Goal: Task Accomplishment & Management: Manage account settings

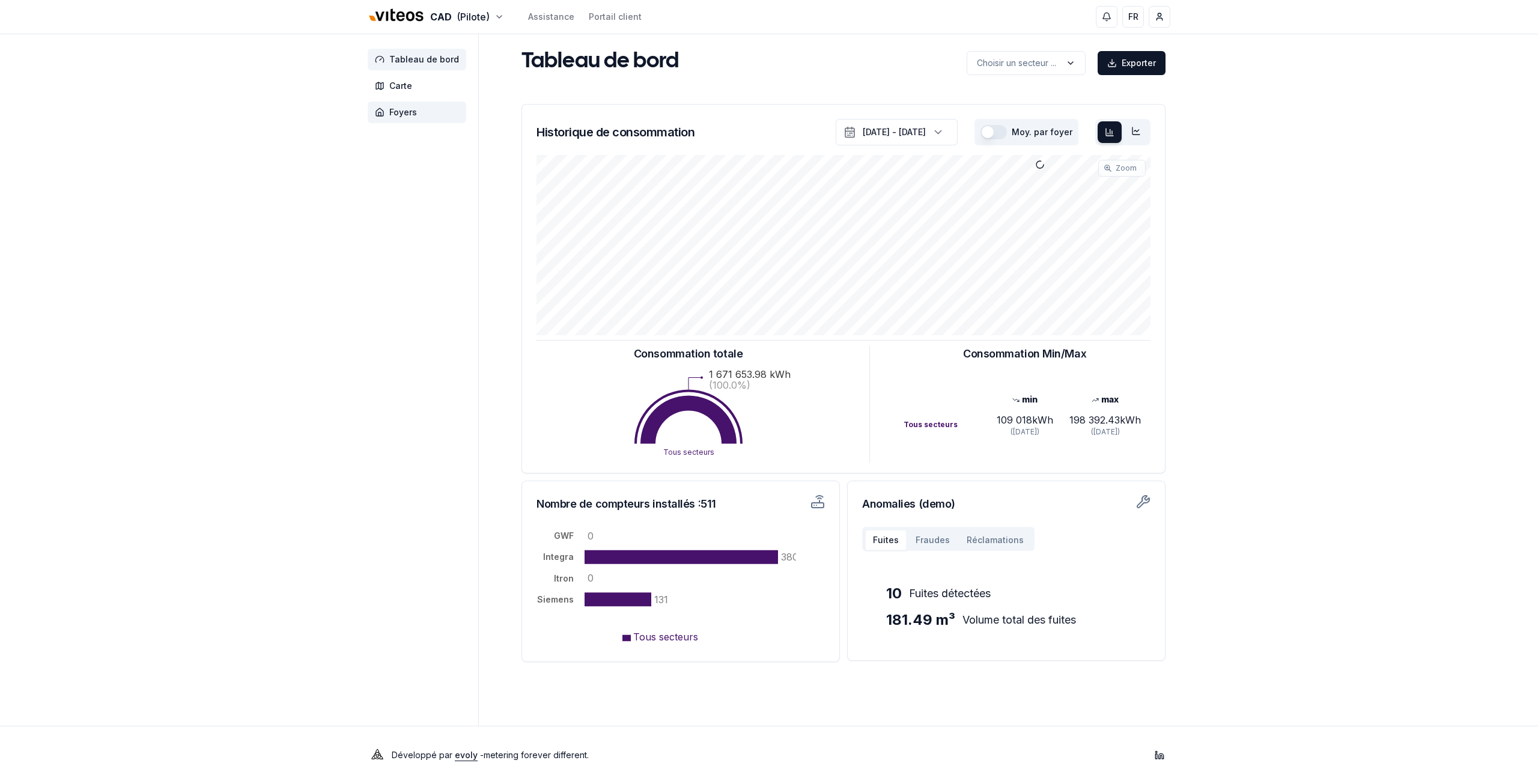
click at [381, 105] on span "Foyers" at bounding box center [417, 112] width 99 height 22
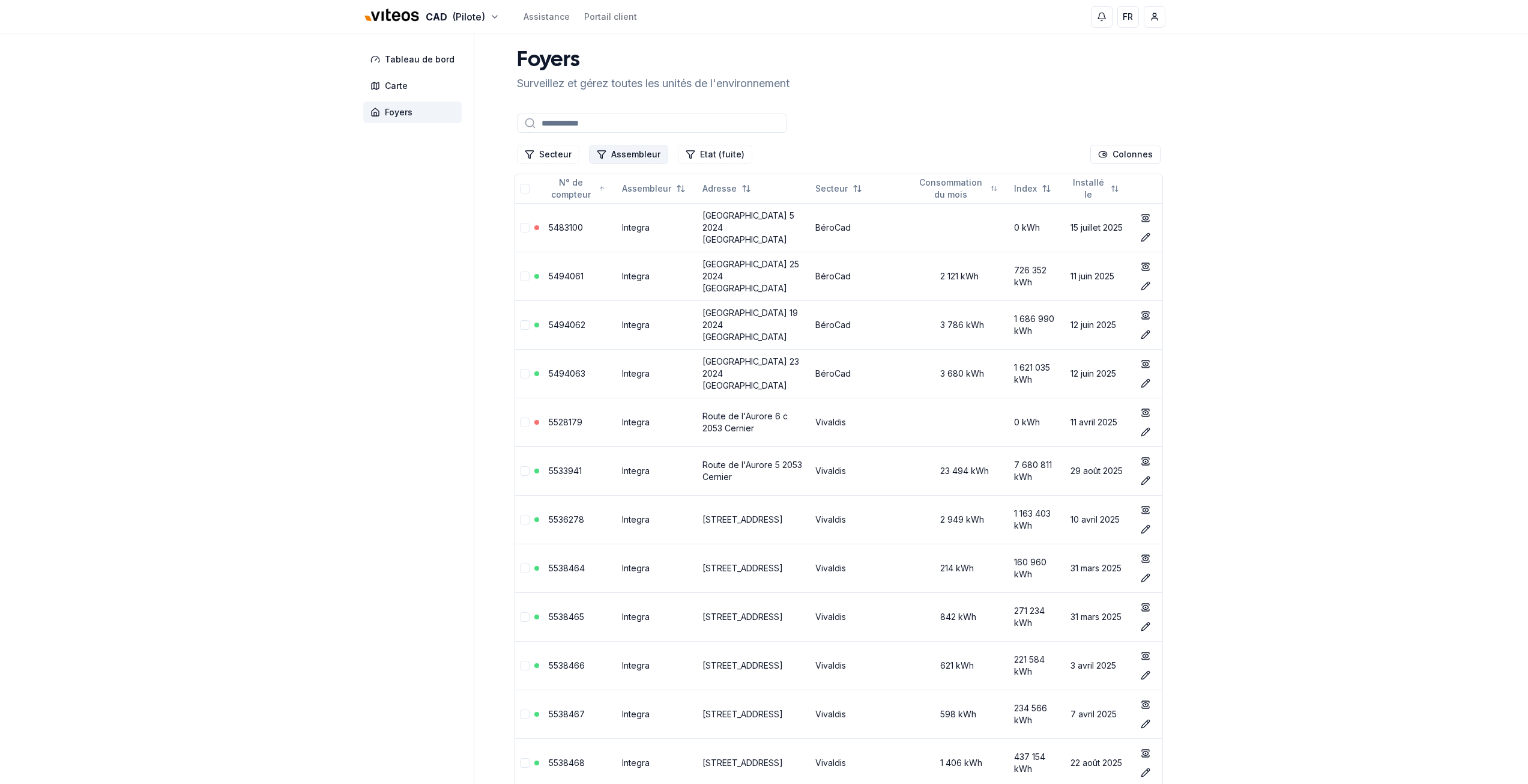
click at [614, 149] on button "Assembleur" at bounding box center [628, 154] width 79 height 19
click at [560, 159] on button "Secteur" at bounding box center [548, 154] width 62 height 19
click at [551, 222] on span "Cadbar" at bounding box center [553, 225] width 30 height 12
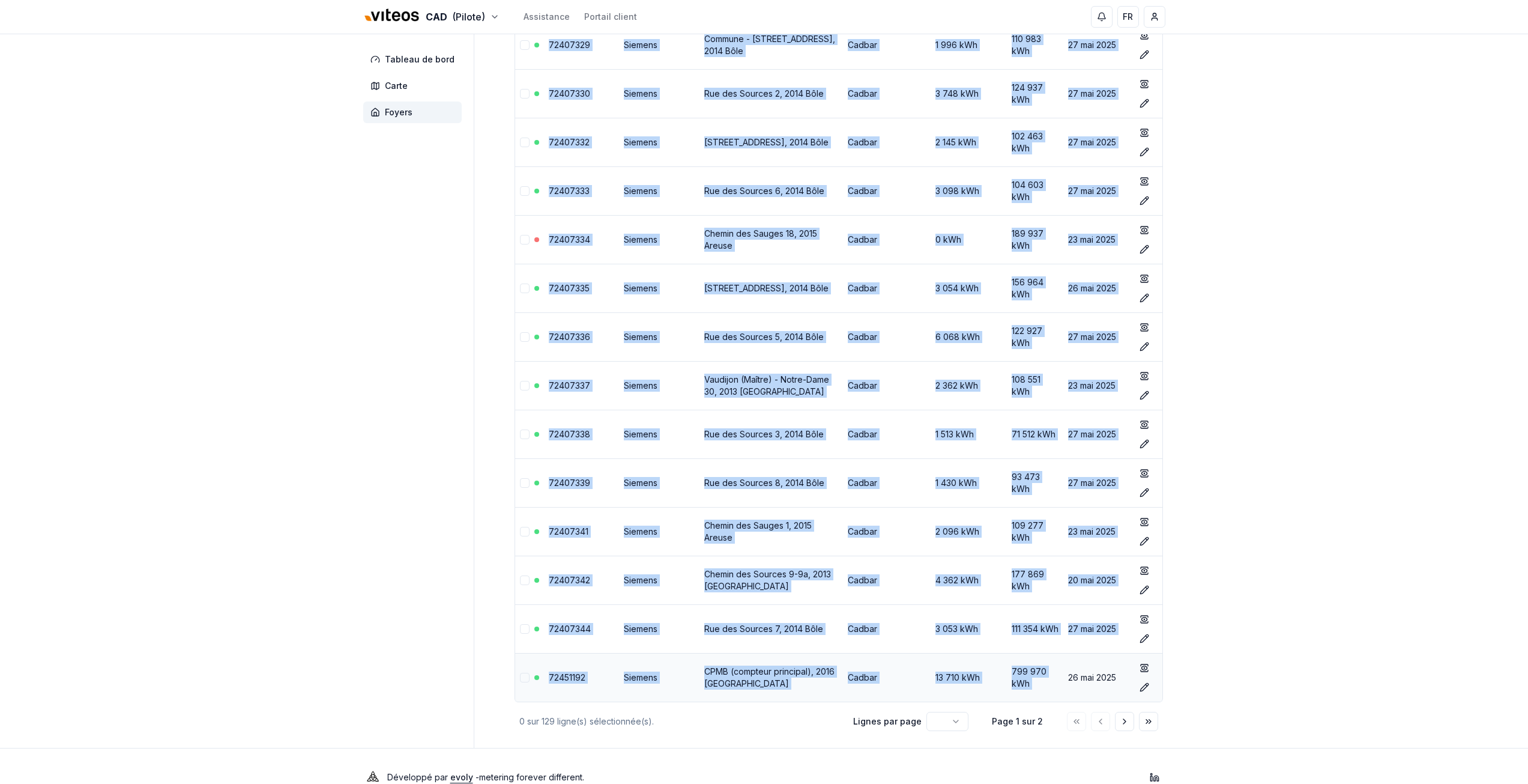
scroll to position [5749, 0]
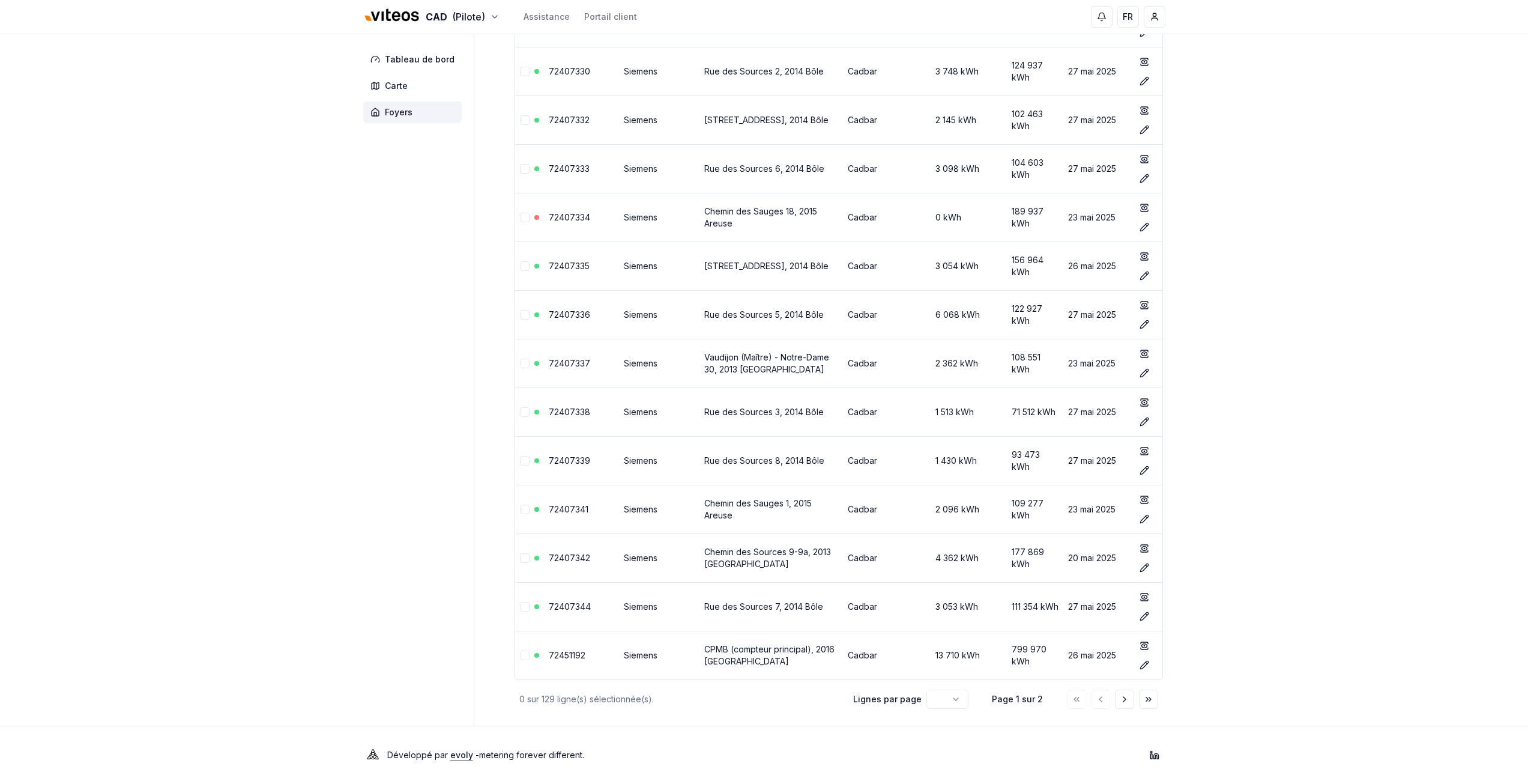
drag, startPoint x: 508, startPoint y: 197, endPoint x: 1180, endPoint y: 659, distance: 815.5
click at [1125, 700] on icon "Aller à la page suivante" at bounding box center [1125, 699] width 10 height 10
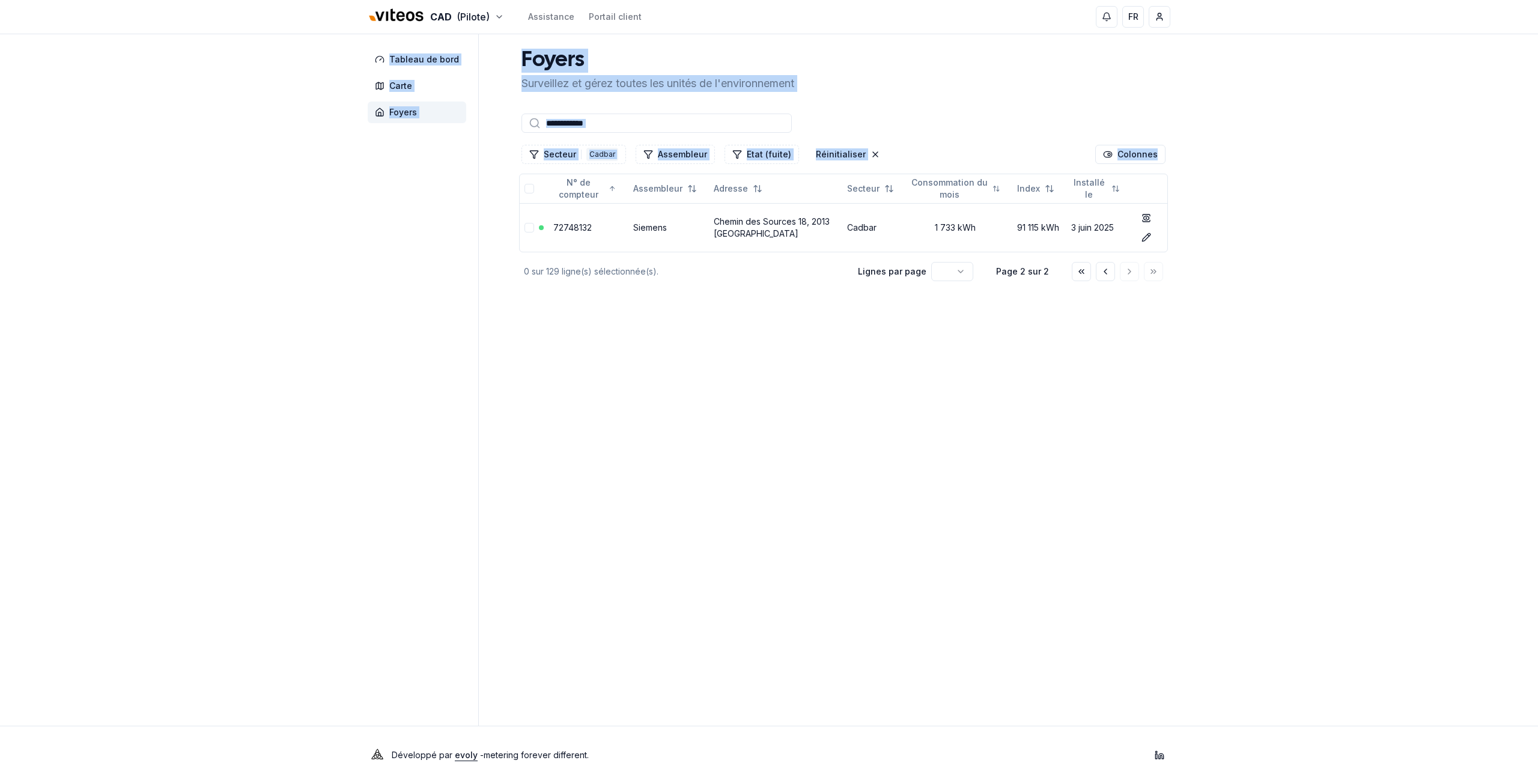
drag, startPoint x: 483, startPoint y: 233, endPoint x: 1187, endPoint y: 220, distance: 704.1
click at [1187, 220] on div "Tableau de bord Carte Foyers Foyers Surveillez et gérez toutes les unités de l'…" at bounding box center [769, 380] width 841 height 691
copy div "Tableau de bord Carte Foyers Foyers Surveillez et gérez toutes les unités de l'…"
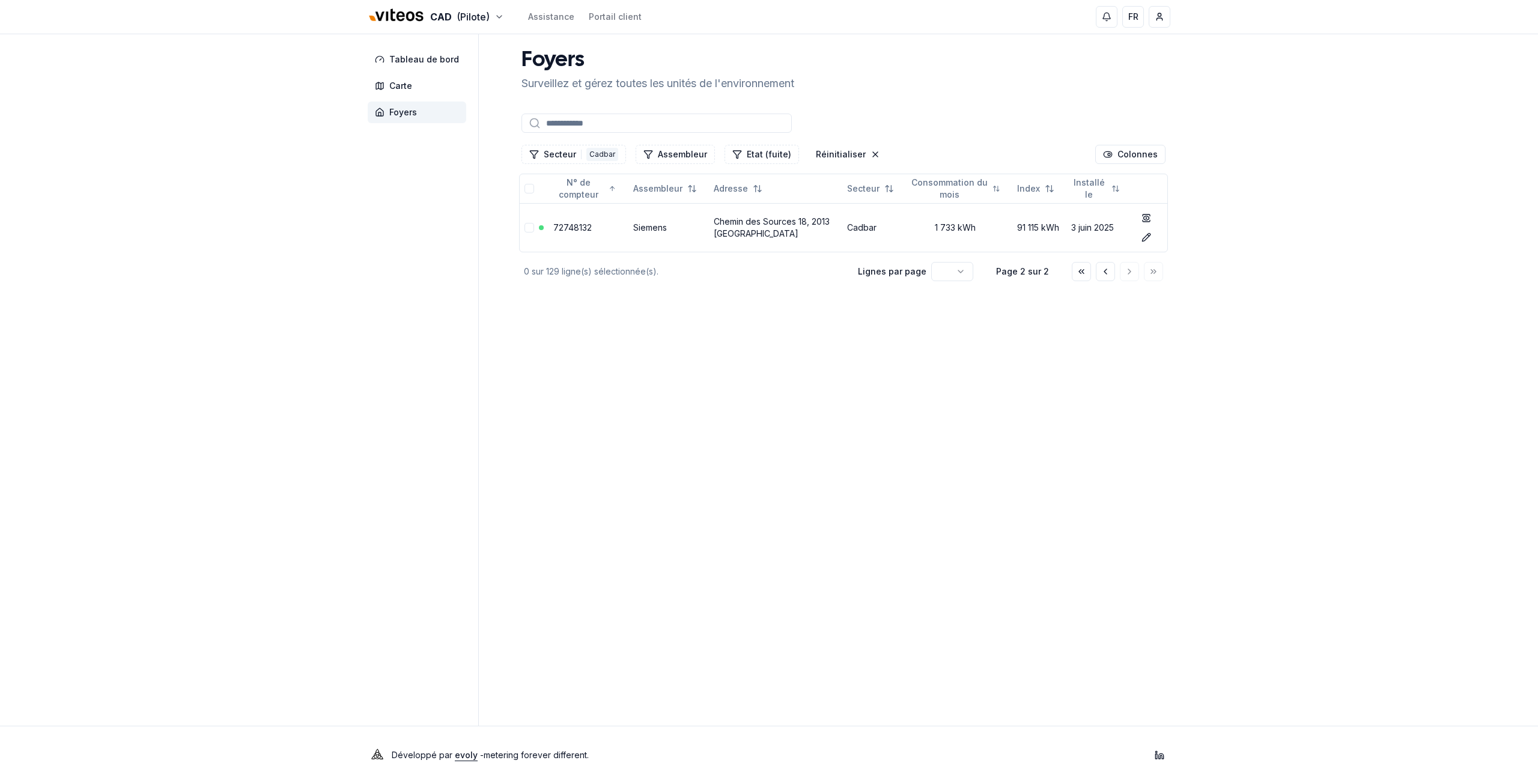
click at [797, 427] on main "Foyers Surveillez et gérez toutes les unités de l'environnement Secteur 1 Cadba…" at bounding box center [843, 380] width 653 height 691
click at [952, 274] on html "CAD (Pilote) Assistance Portail client FR Jeremy Barfuss Tableau de bord Carte …" at bounding box center [769, 392] width 1538 height 784
click at [952, 273] on html "CAD (Pilote) Assistance Portail client FR Jeremy Barfuss Tableau de bord Carte …" at bounding box center [769, 392] width 1538 height 784
click at [1098, 270] on button "Aller à la page précédente" at bounding box center [1105, 271] width 19 height 19
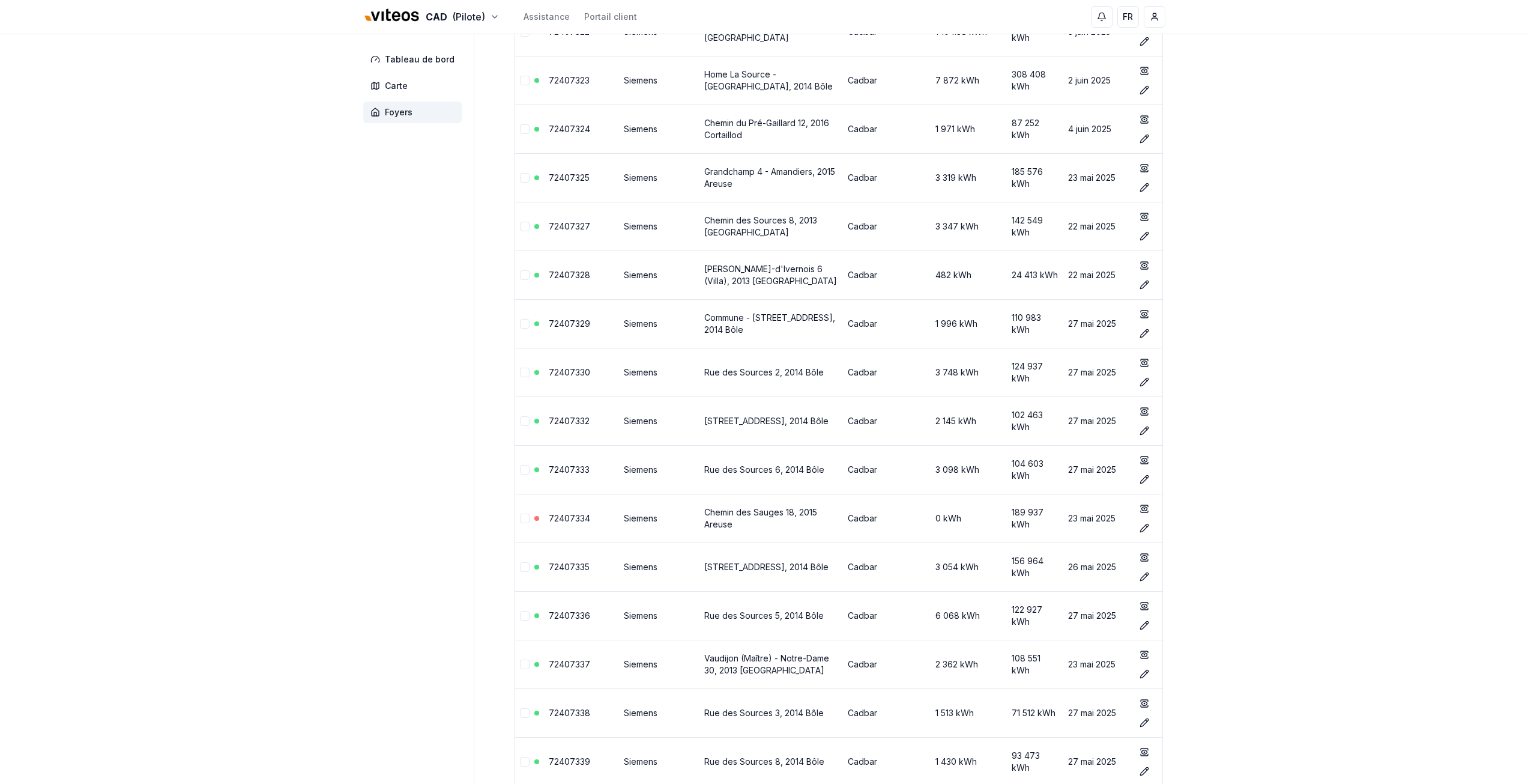
scroll to position [5749, 0]
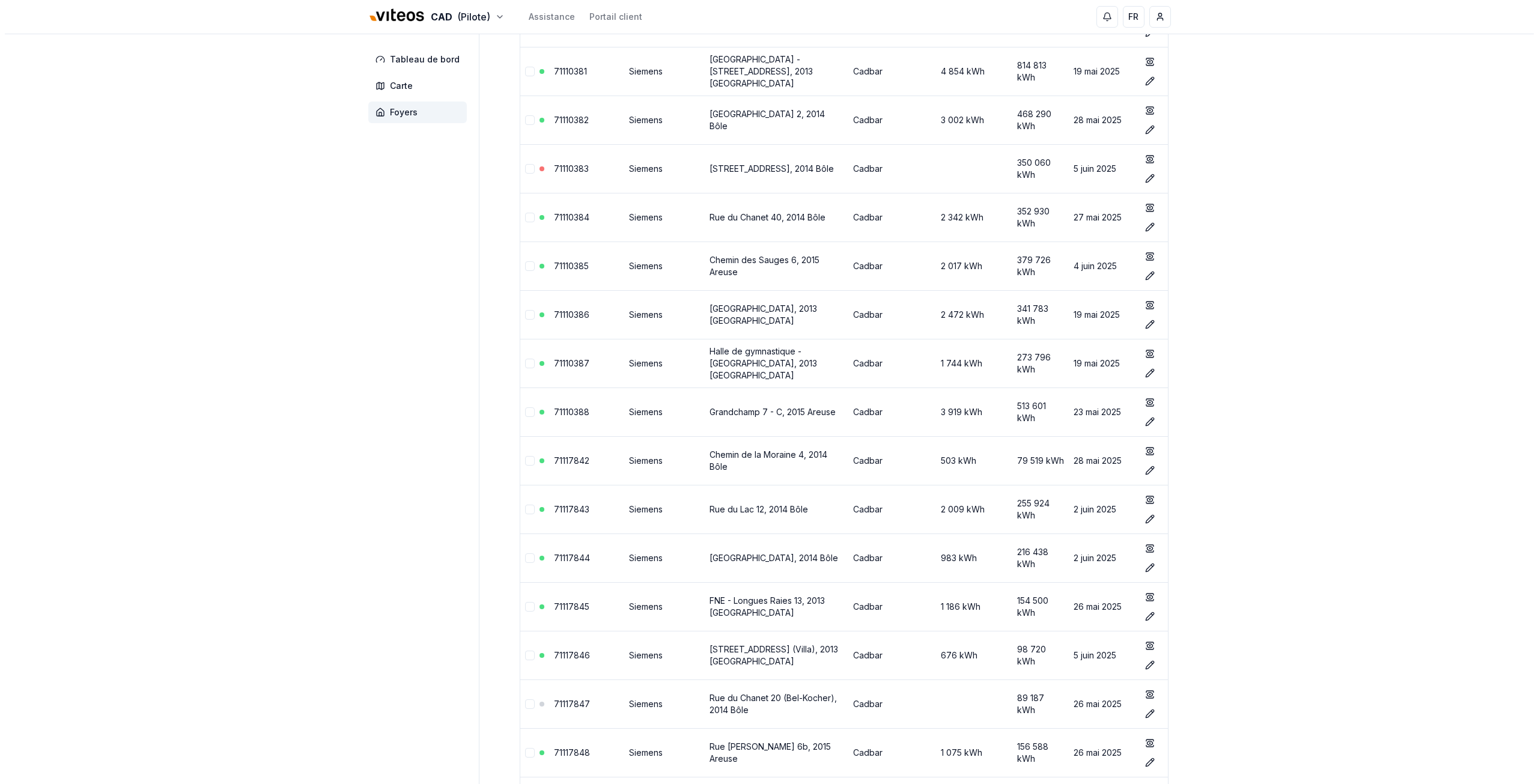
scroll to position [0, 0]
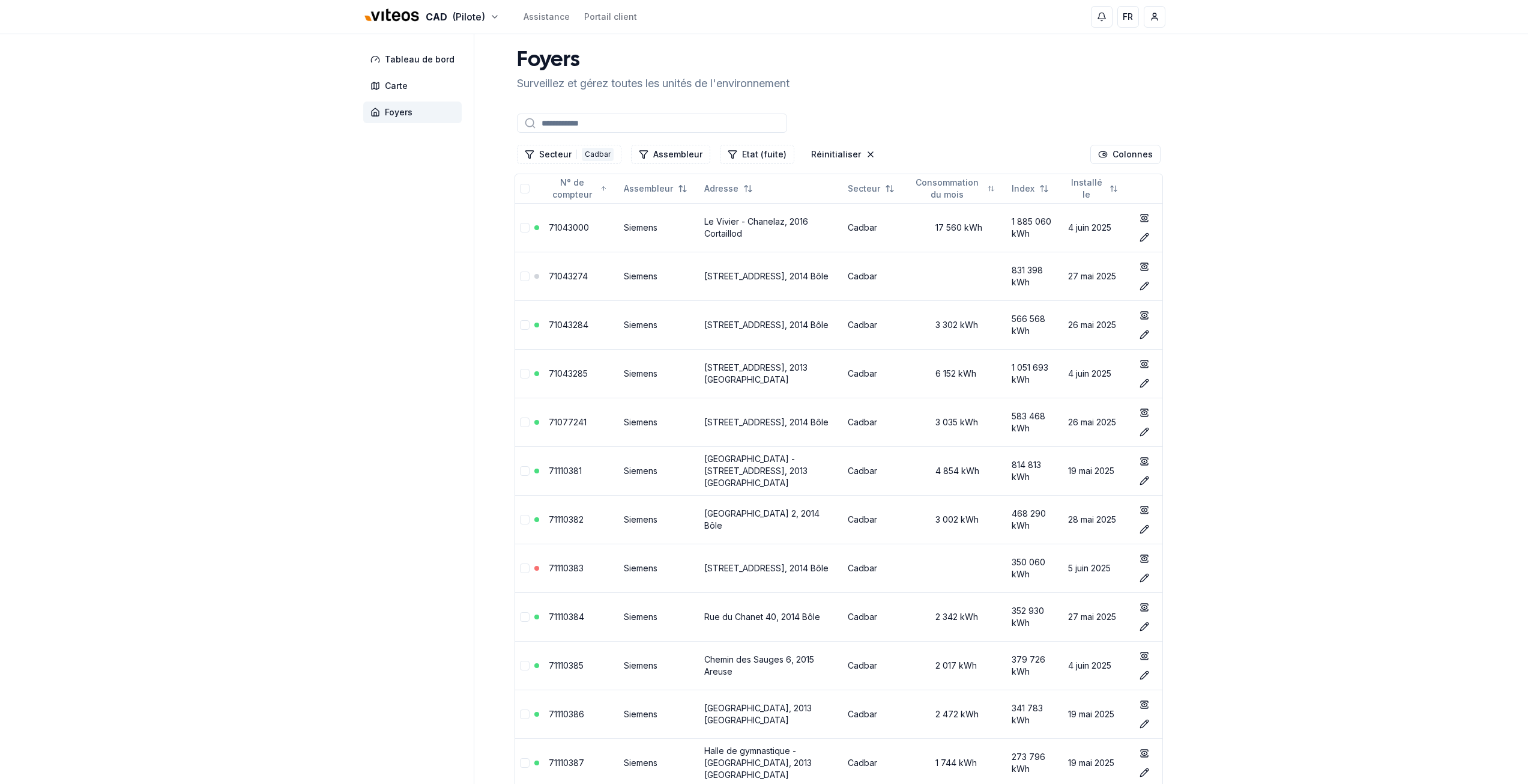
click at [576, 123] on input at bounding box center [652, 123] width 270 height 19
click at [565, 117] on input at bounding box center [652, 123] width 270 height 19
click at [563, 124] on input at bounding box center [652, 123] width 270 height 19
paste input "********"
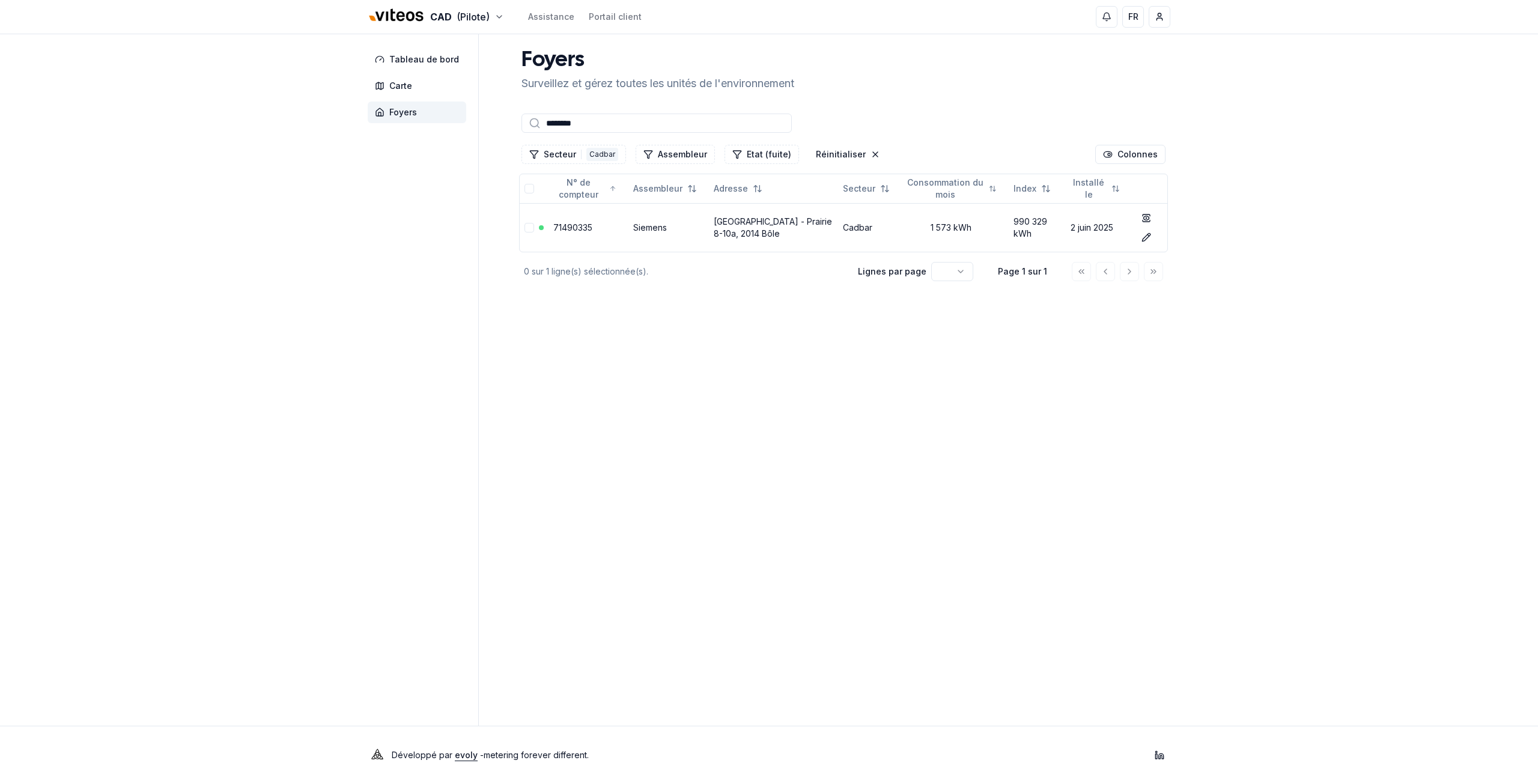
type input "********"
click at [359, 358] on div "Tableau de bord Carte Foyers Foyers Surveillez et gérez toutes les unités de l'…" at bounding box center [769, 380] width 841 height 691
